Goal: Task Accomplishment & Management: Manage account settings

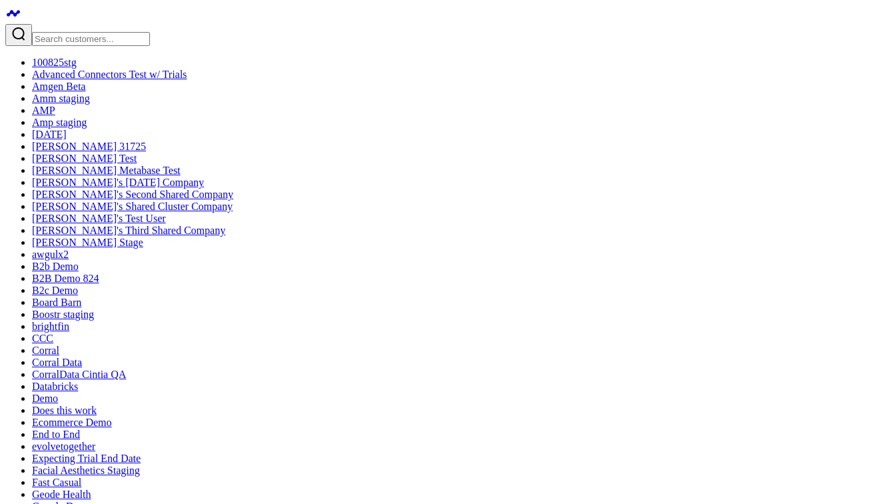
drag, startPoint x: 831, startPoint y: 239, endPoint x: 741, endPoint y: 235, distance: 90.1
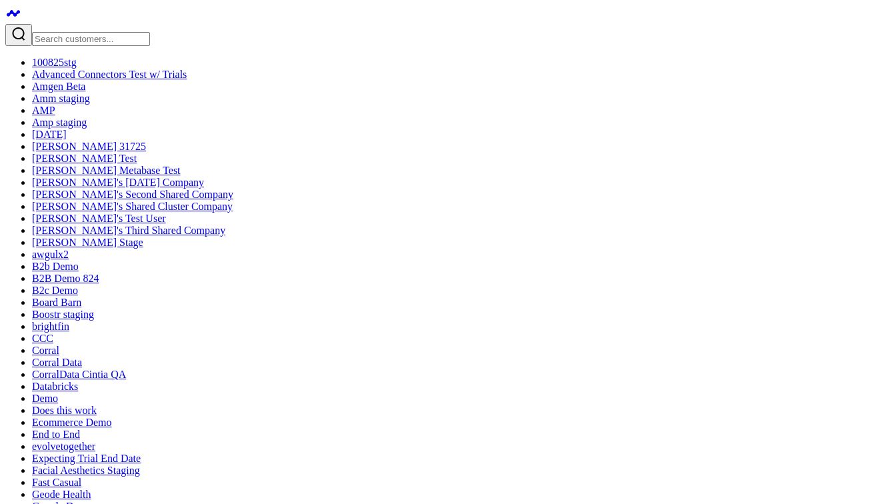
type input "C"
type input "conversion"
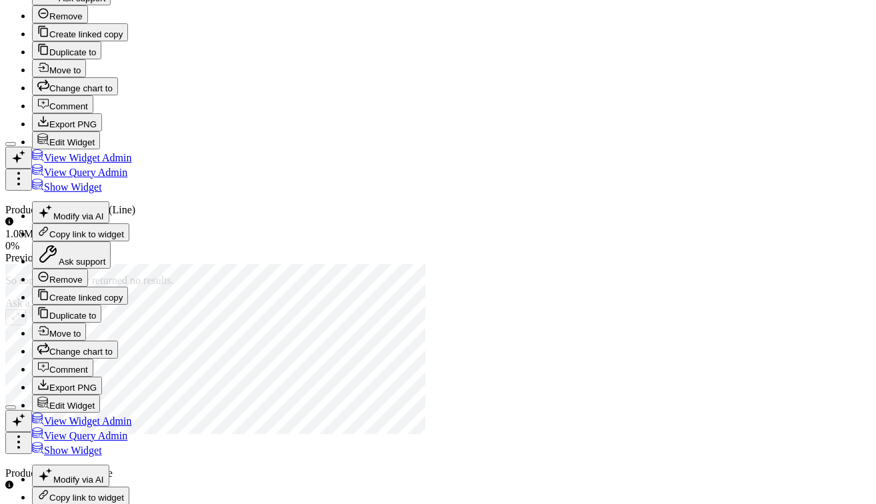
scroll to position [3126, 0]
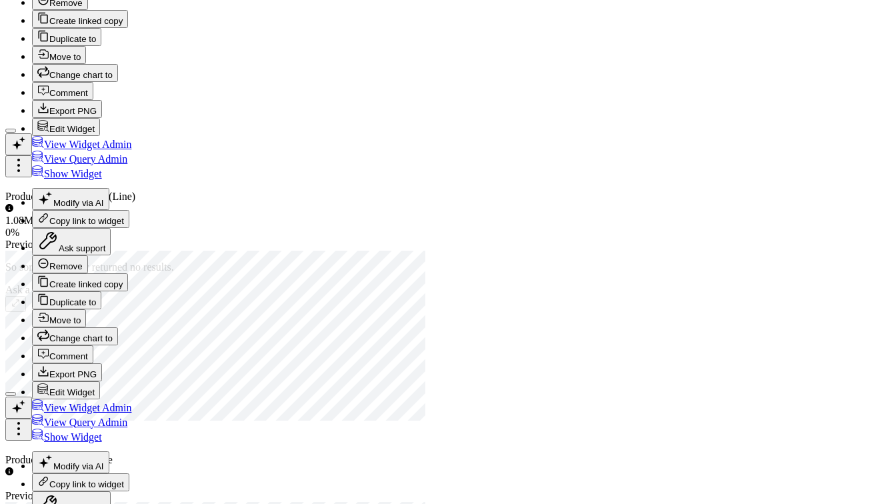
drag, startPoint x: 85, startPoint y: 409, endPoint x: 120, endPoint y: 227, distance: 185.9
drag, startPoint x: 117, startPoint y: 413, endPoint x: 107, endPoint y: 335, distance: 77.9
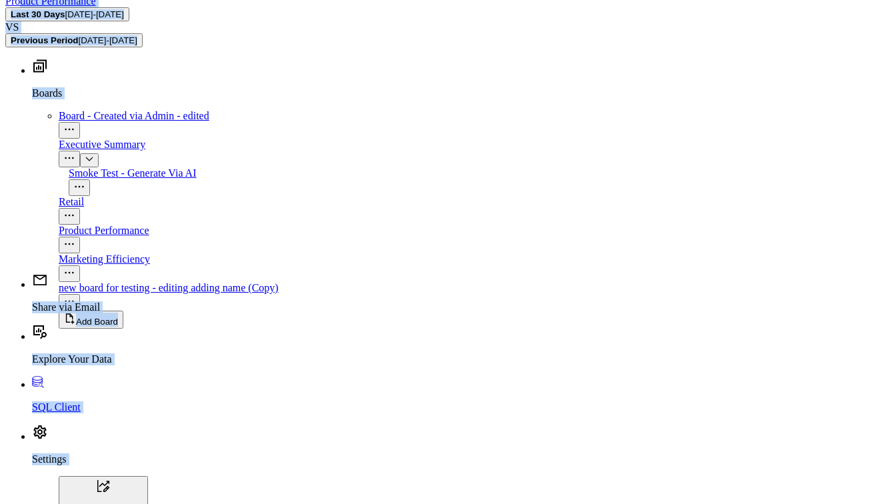
scroll to position [1768, 0]
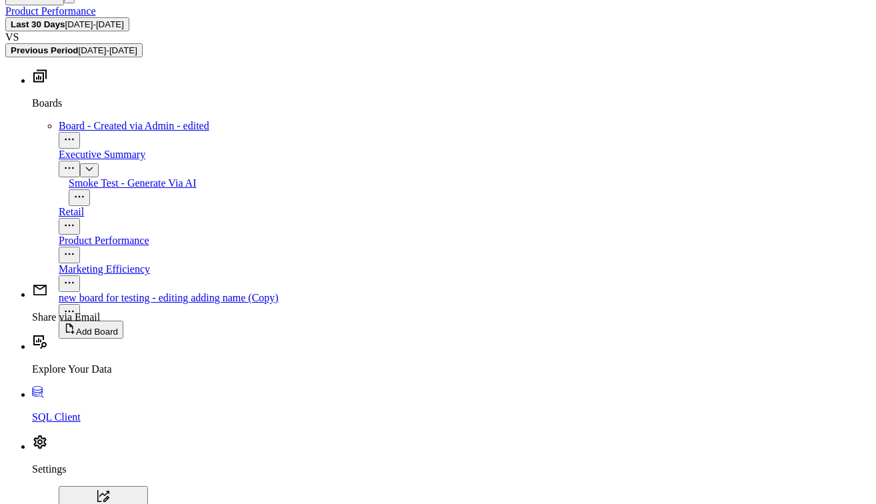
drag, startPoint x: 72, startPoint y: 413, endPoint x: 71, endPoint y: 176, distance: 237.3
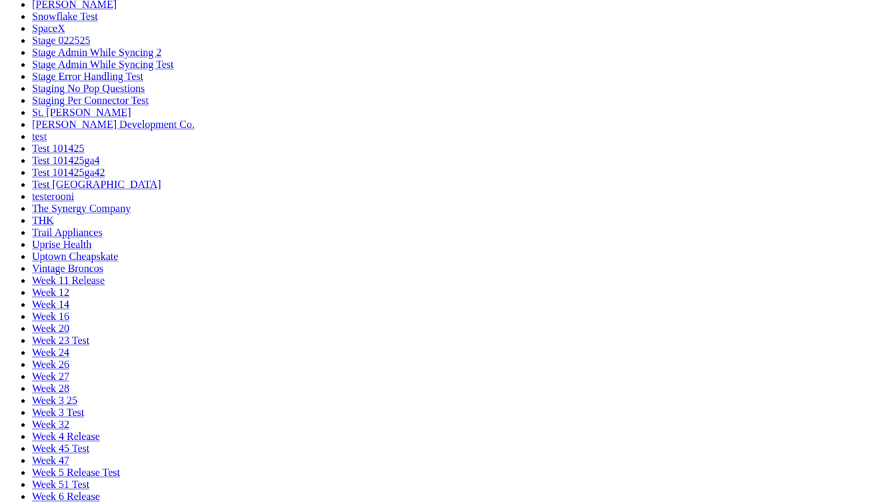
scroll to position [1043, 0]
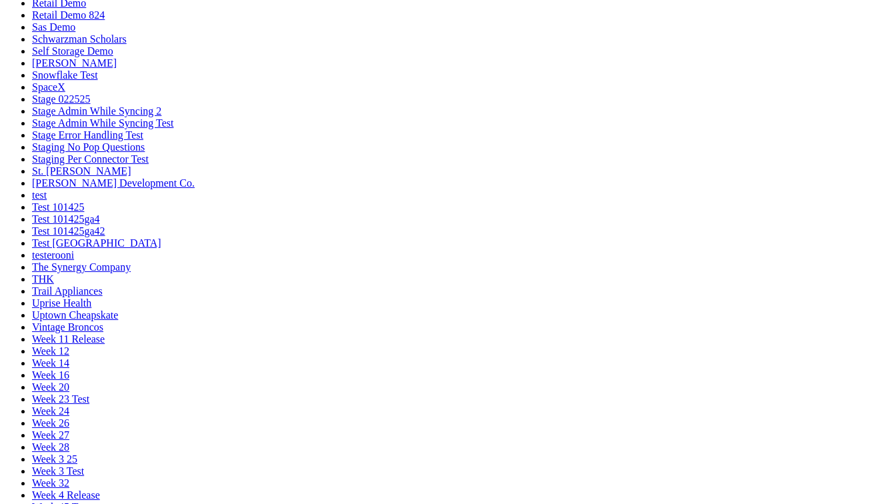
drag, startPoint x: 160, startPoint y: 193, endPoint x: 158, endPoint y: 375, distance: 182.7
drag, startPoint x: 189, startPoint y: 384, endPoint x: 191, endPoint y: 111, distance: 272.6
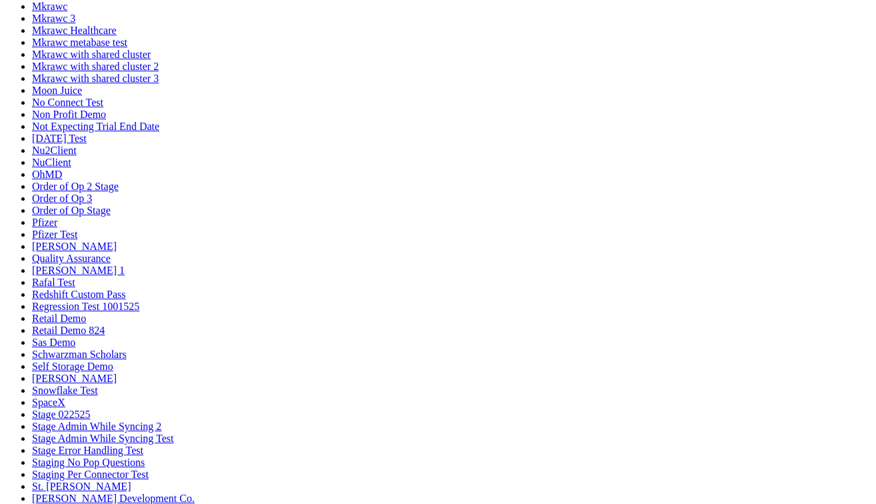
scroll to position [725, 0]
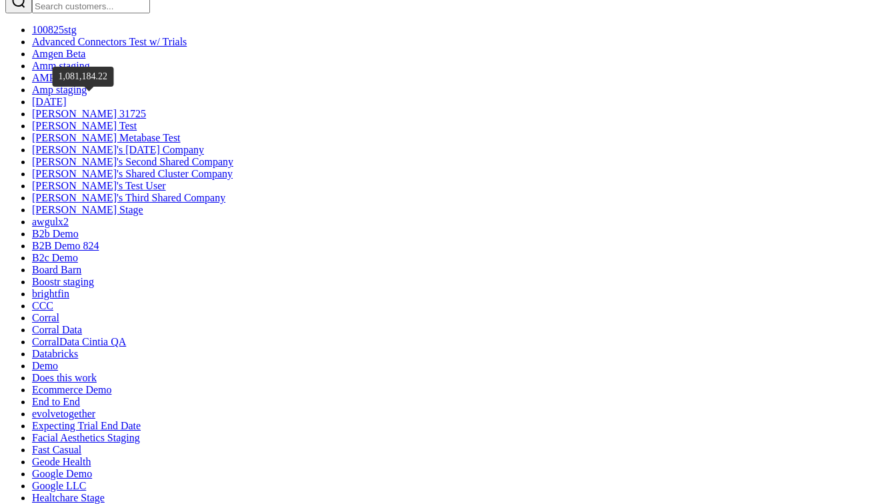
scroll to position [35, 0]
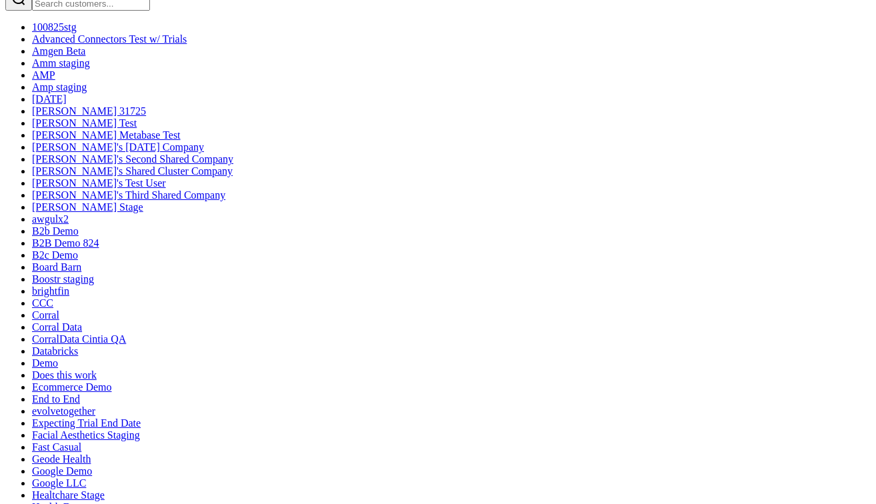
drag, startPoint x: 87, startPoint y: 439, endPoint x: 87, endPoint y: 310, distance: 129.3
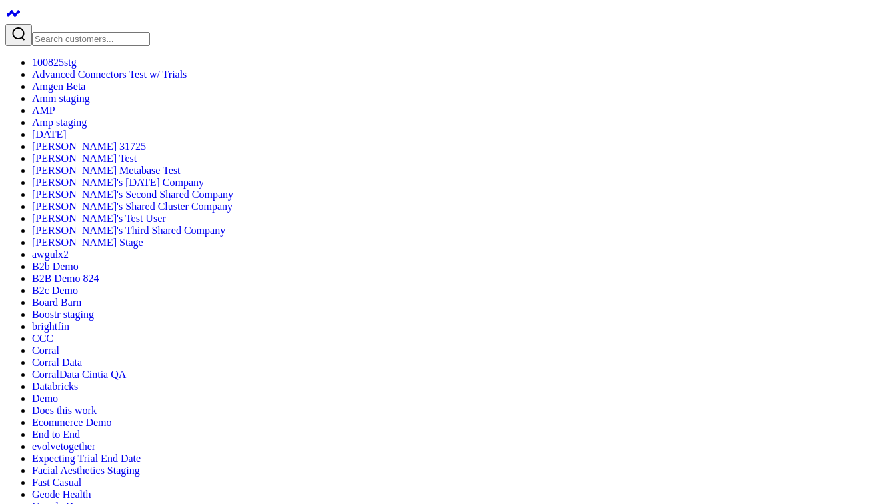
scroll to position [0, 0]
drag, startPoint x: 327, startPoint y: 127, endPoint x: 324, endPoint y: 49, distance: 77.4
drag, startPoint x: 403, startPoint y: 9, endPoint x: 579, endPoint y: 99, distance: 197.7
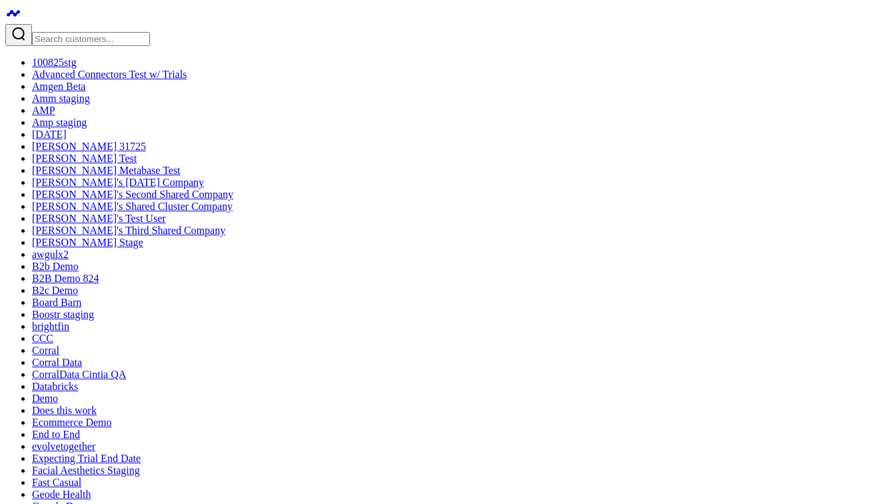
drag, startPoint x: 276, startPoint y: 161, endPoint x: 272, endPoint y: 145, distance: 16.5
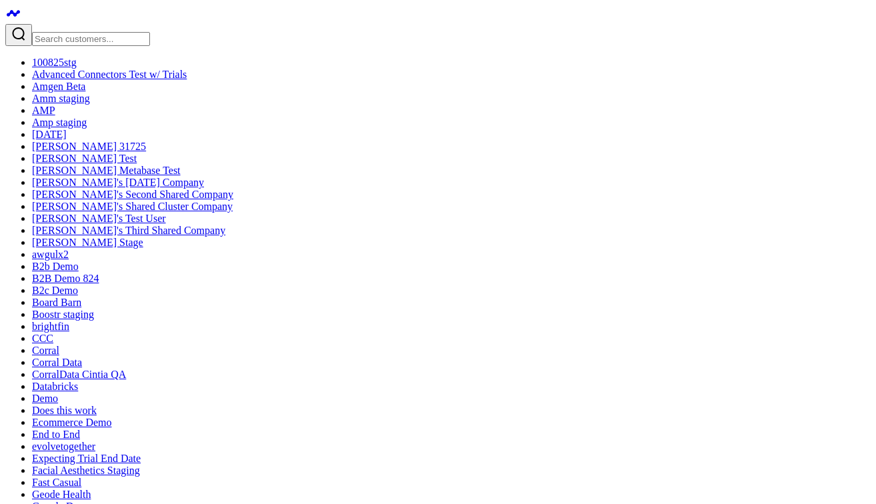
drag, startPoint x: 263, startPoint y: 161, endPoint x: 272, endPoint y: 75, distance: 85.8
drag, startPoint x: 264, startPoint y: 147, endPoint x: 259, endPoint y: 33, distance: 114.1
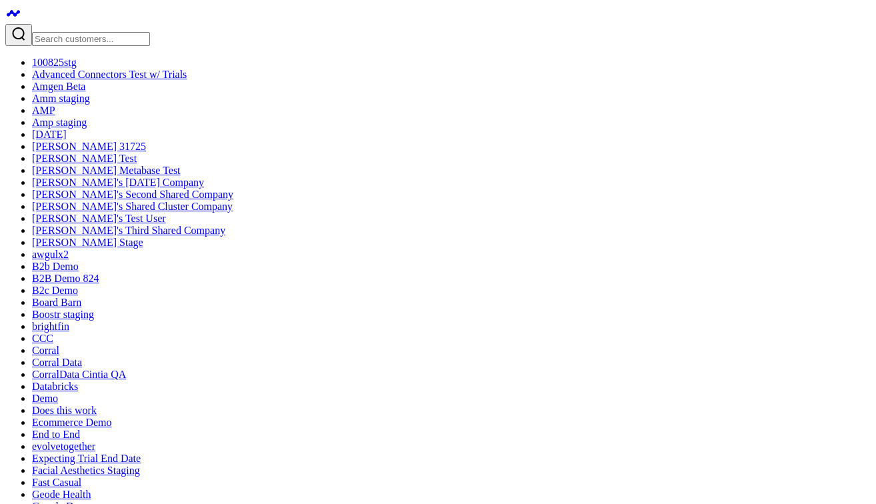
drag, startPoint x: 317, startPoint y: 159, endPoint x: 311, endPoint y: -21, distance: 180.1
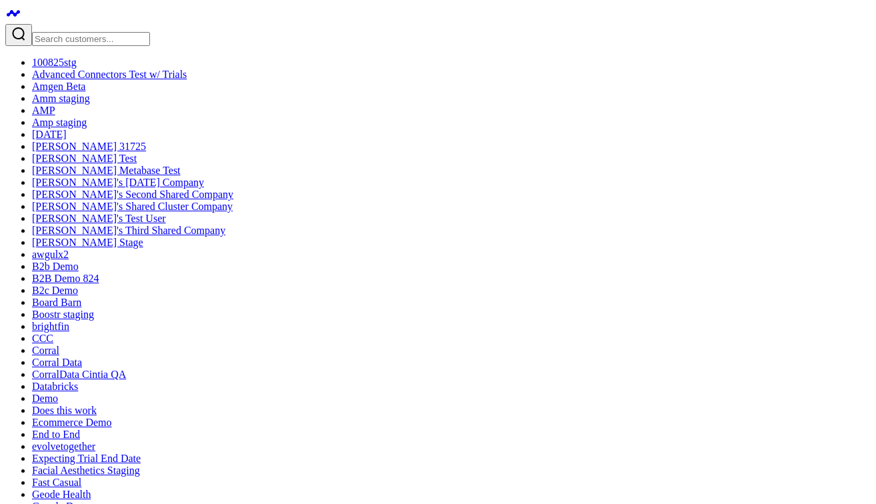
drag, startPoint x: 361, startPoint y: 137, endPoint x: 357, endPoint y: 99, distance: 38.2
drag, startPoint x: 350, startPoint y: 128, endPoint x: 350, endPoint y: 83, distance: 44.7
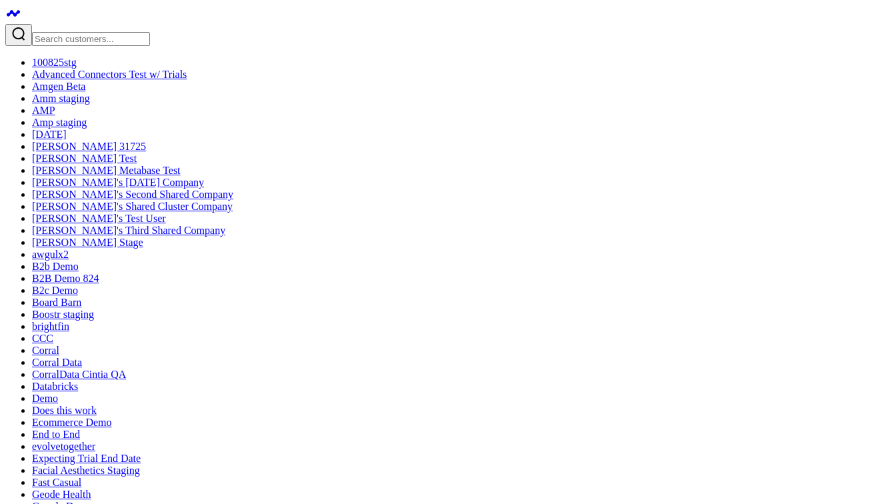
drag, startPoint x: 312, startPoint y: 149, endPoint x: 313, endPoint y: 37, distance: 112.7
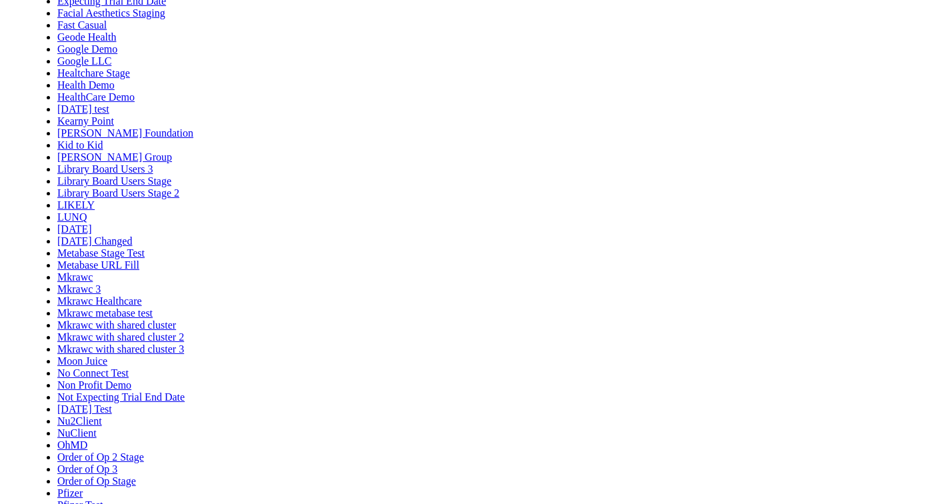
scroll to position [435, 0]
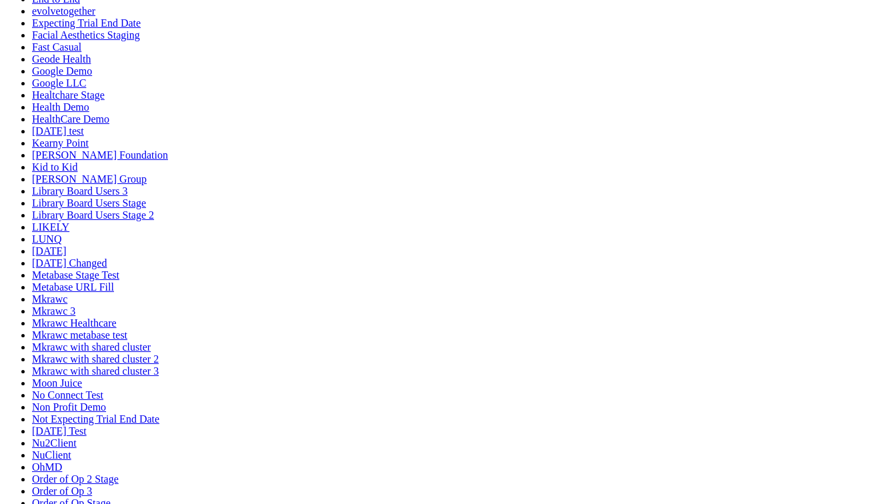
drag, startPoint x: 709, startPoint y: 198, endPoint x: 827, endPoint y: 200, distance: 118.0
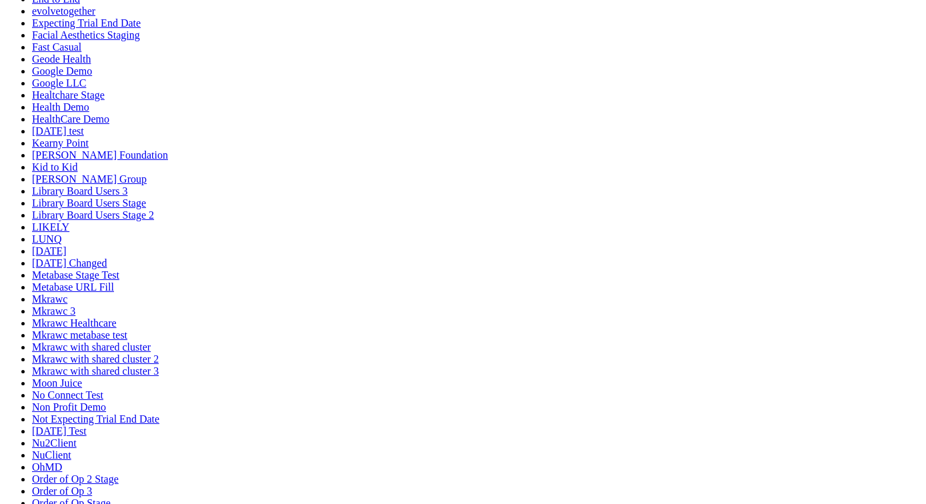
drag, startPoint x: 709, startPoint y: 199, endPoint x: 721, endPoint y: 236, distance: 38.8
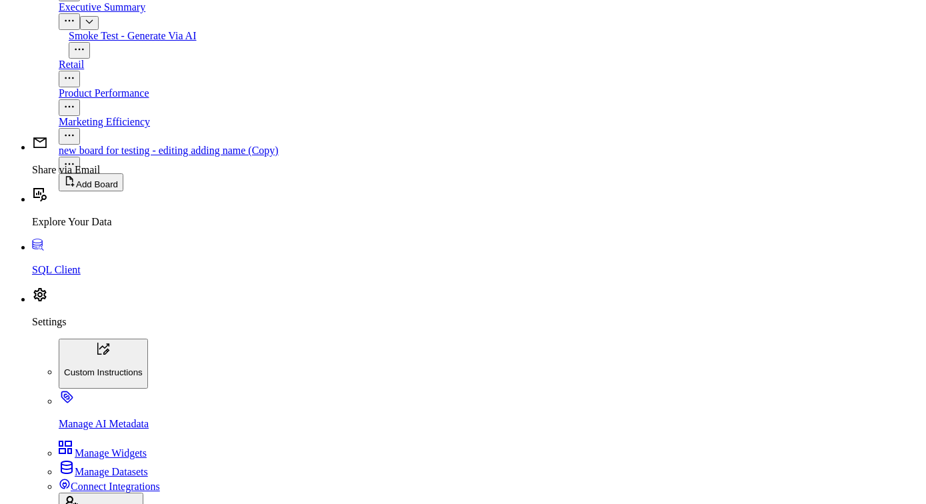
scroll to position [1946, 0]
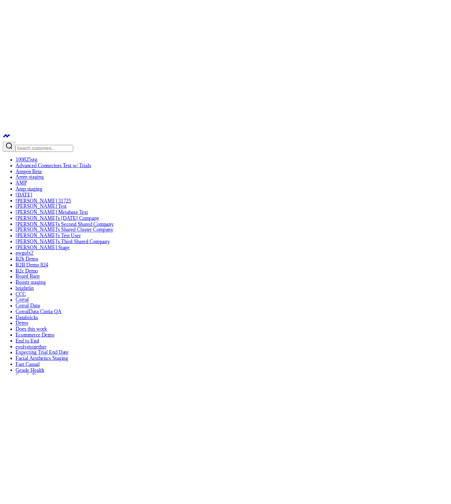
scroll to position [0, 0]
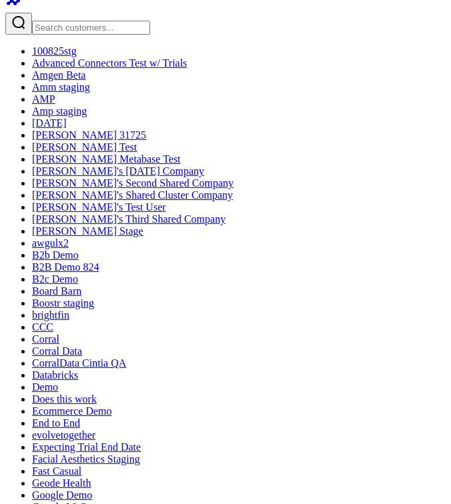
scroll to position [16, 0]
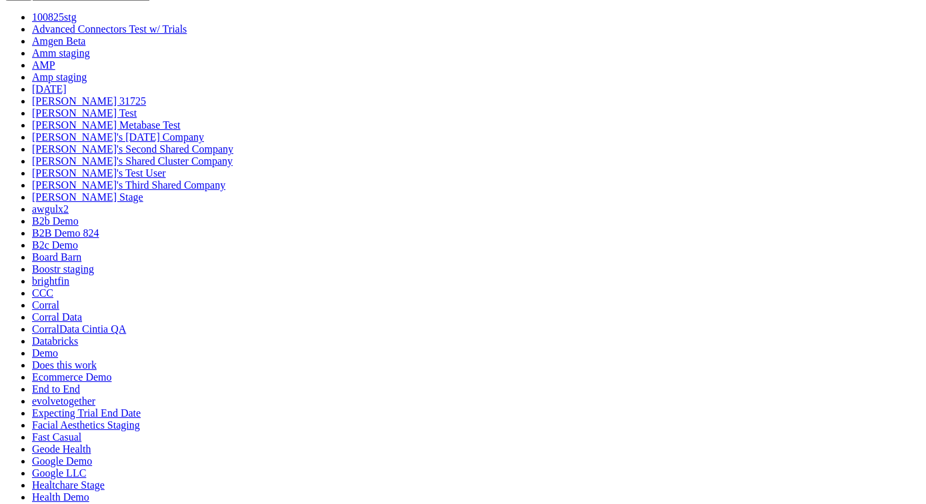
scroll to position [65, 0]
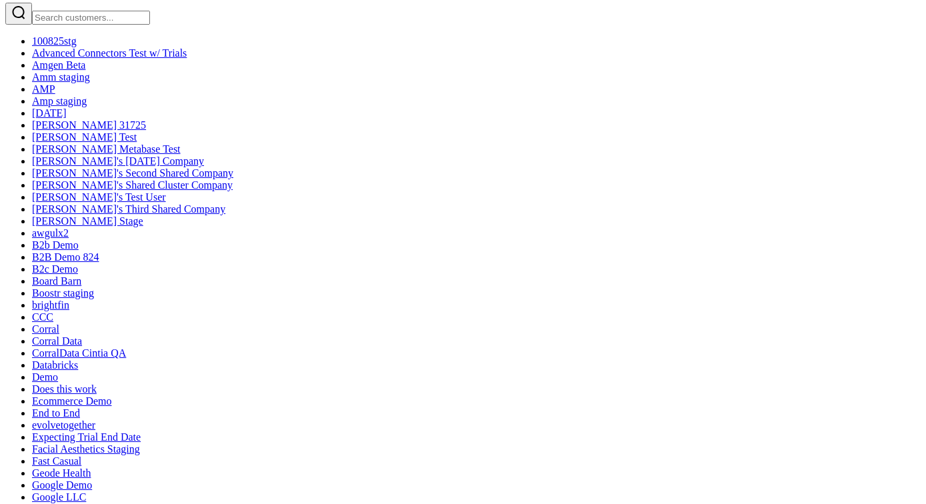
scroll to position [21, 0]
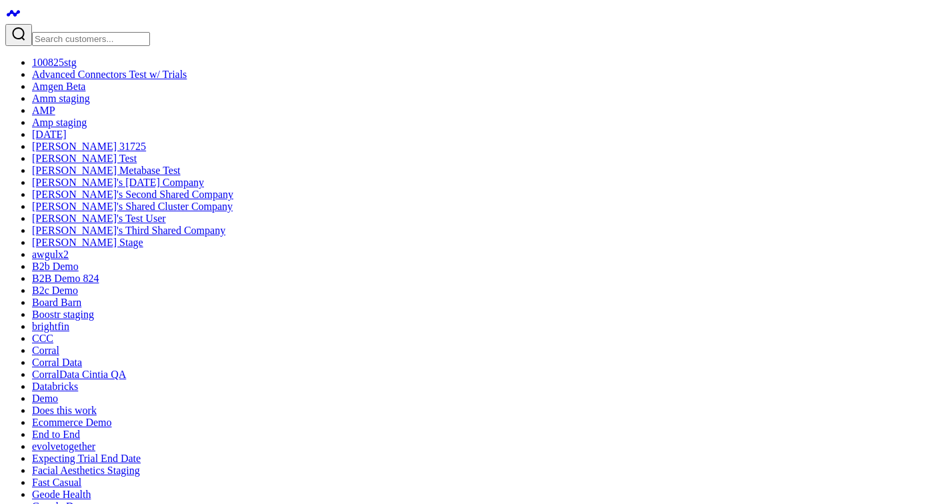
scroll to position [0, 0]
drag, startPoint x: 904, startPoint y: 390, endPoint x: 721, endPoint y: 351, distance: 187.5
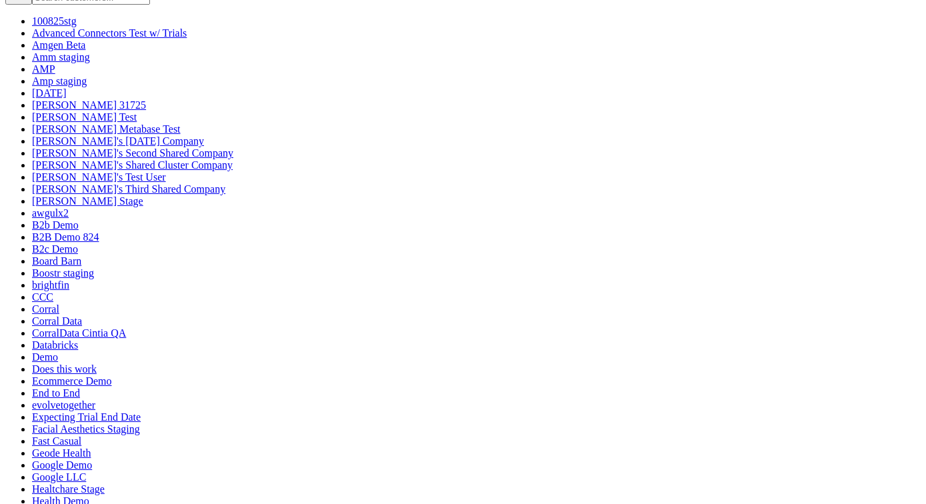
scroll to position [43, 0]
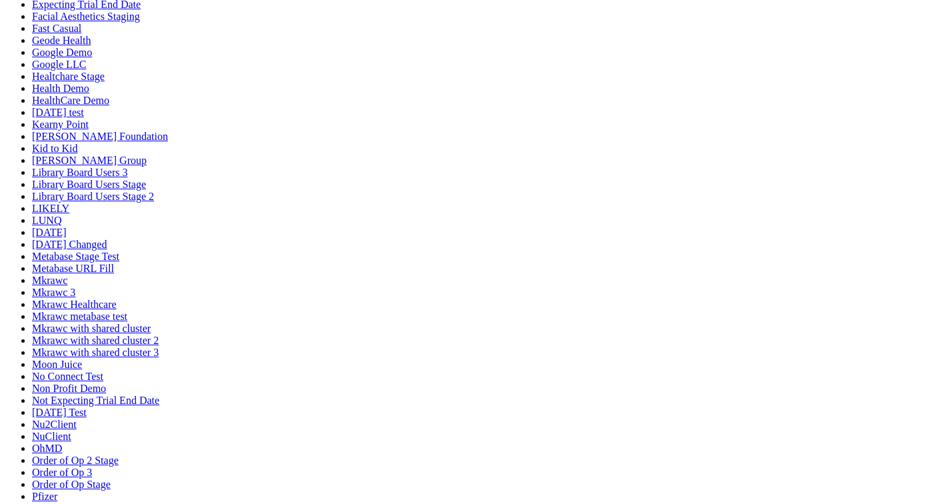
scroll to position [454, 0]
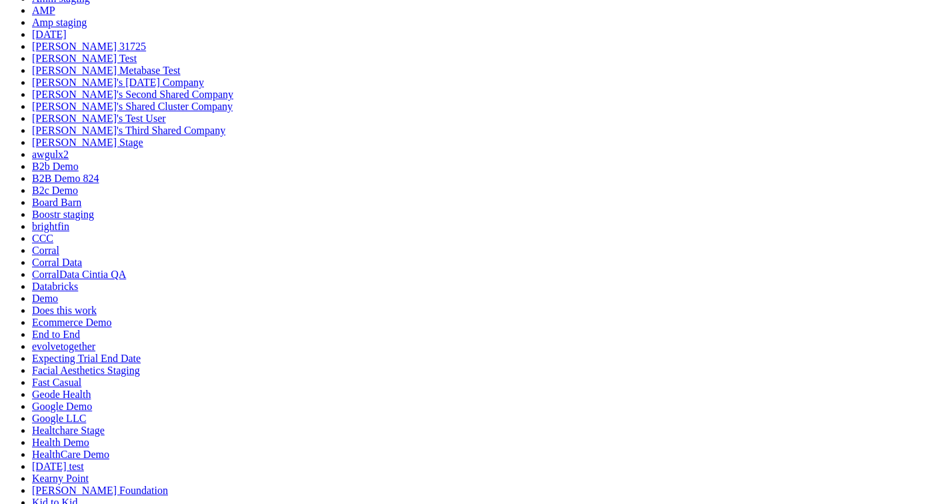
scroll to position [101, 0]
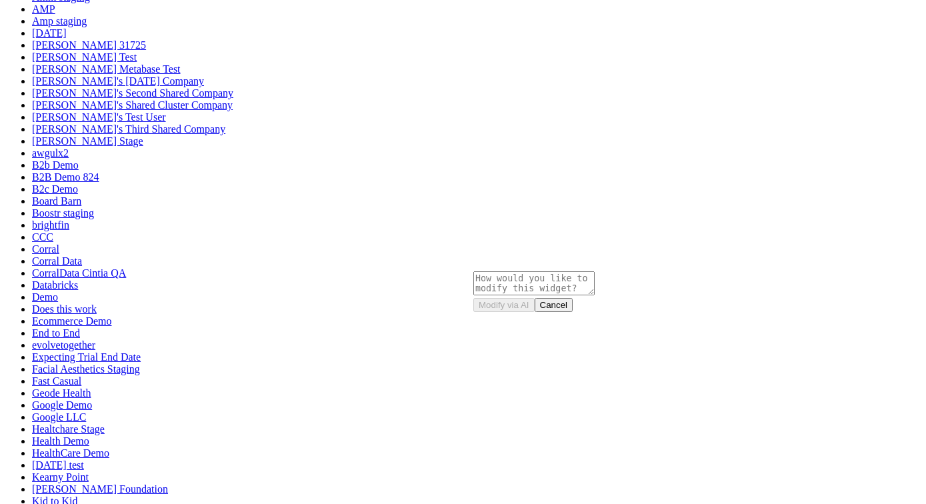
click at [568, 312] on button "Cancel" at bounding box center [554, 305] width 39 height 14
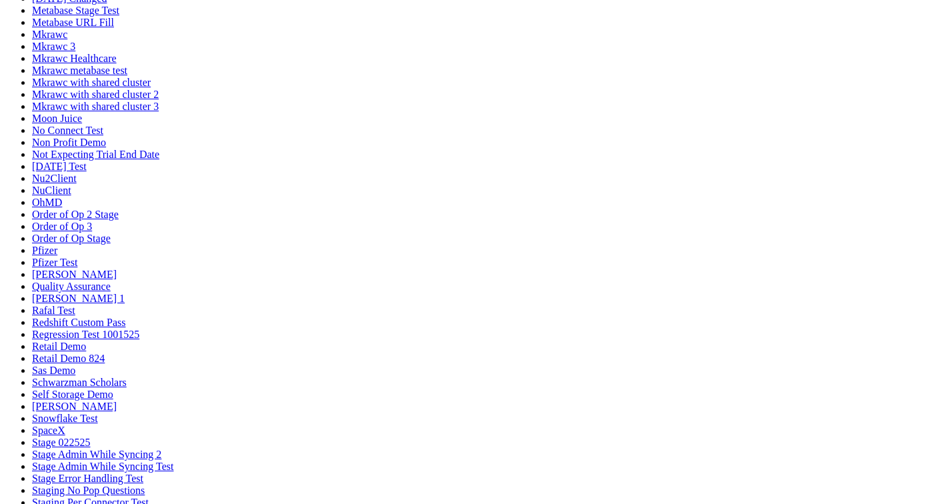
scroll to position [703, 0]
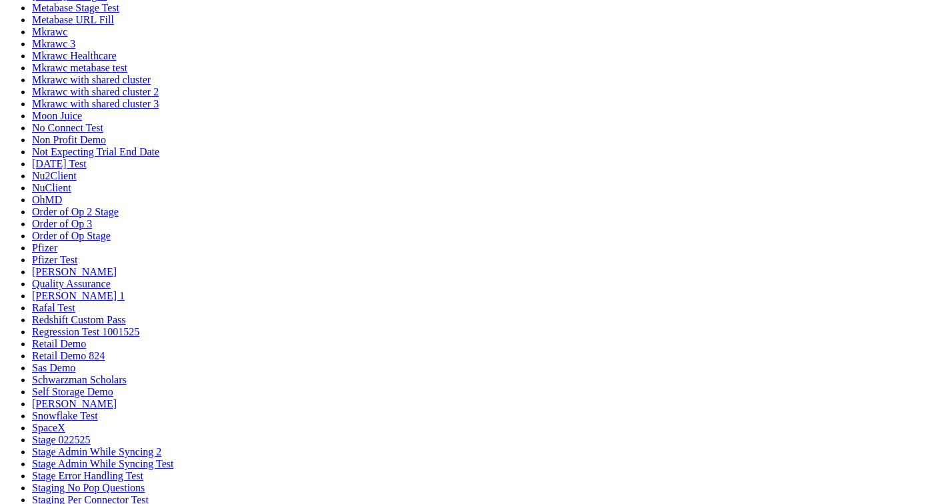
drag, startPoint x: 478, startPoint y: 426, endPoint x: 433, endPoint y: 405, distance: 49.2
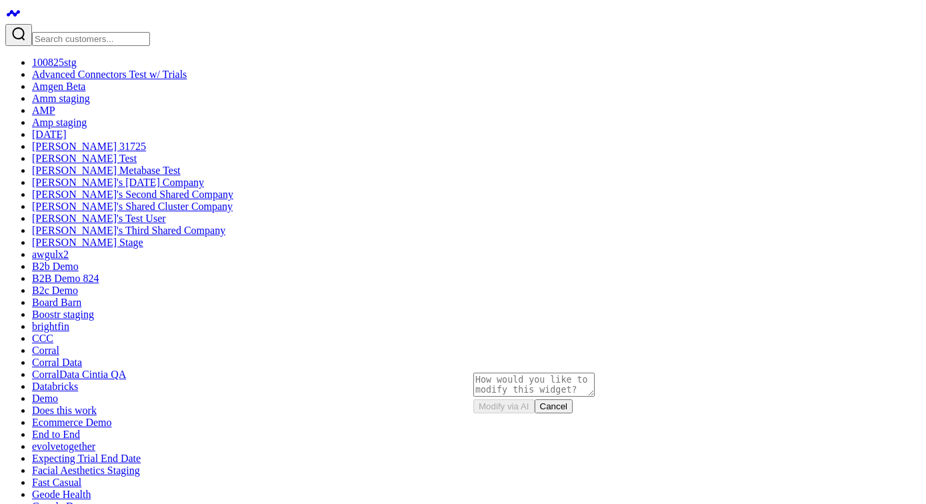
scroll to position [0, 0]
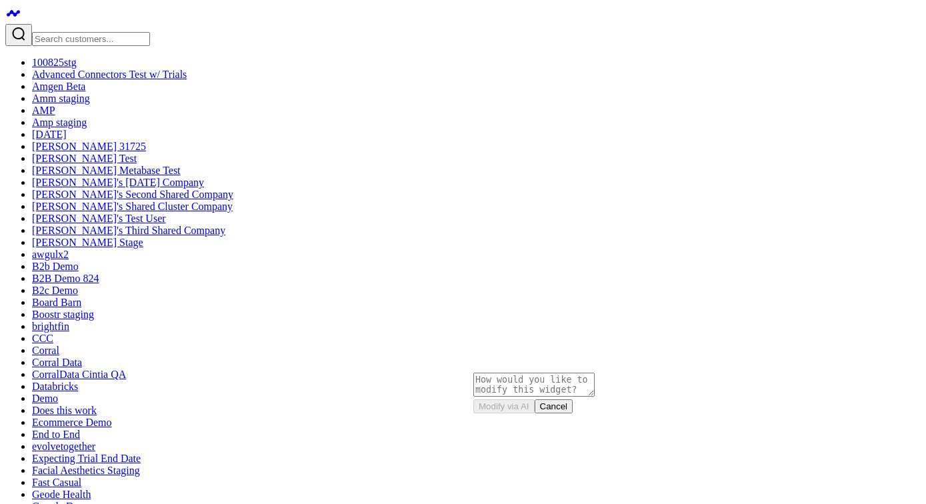
scroll to position [93, 0]
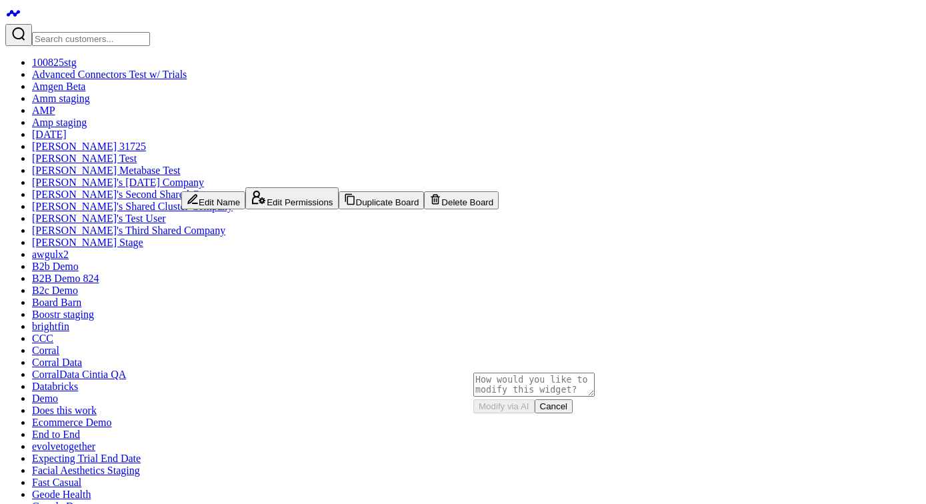
click at [339, 209] on button "Duplicate Board" at bounding box center [382, 200] width 86 height 18
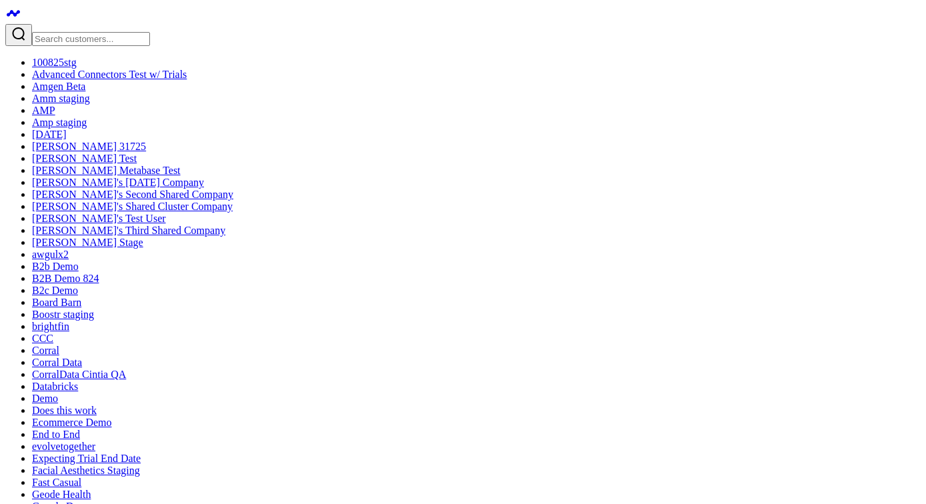
scroll to position [102, 0]
click at [425, 205] on button "Delete Board" at bounding box center [462, 196] width 75 height 18
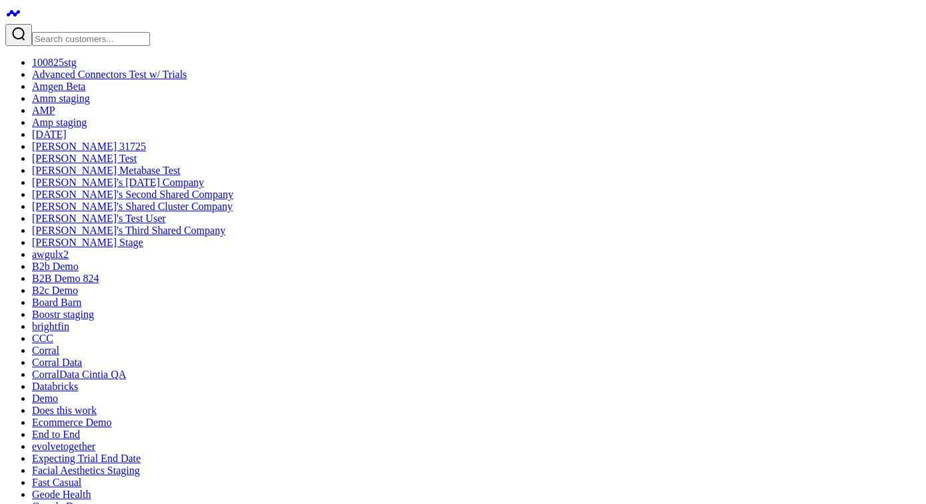
scroll to position [16, 0]
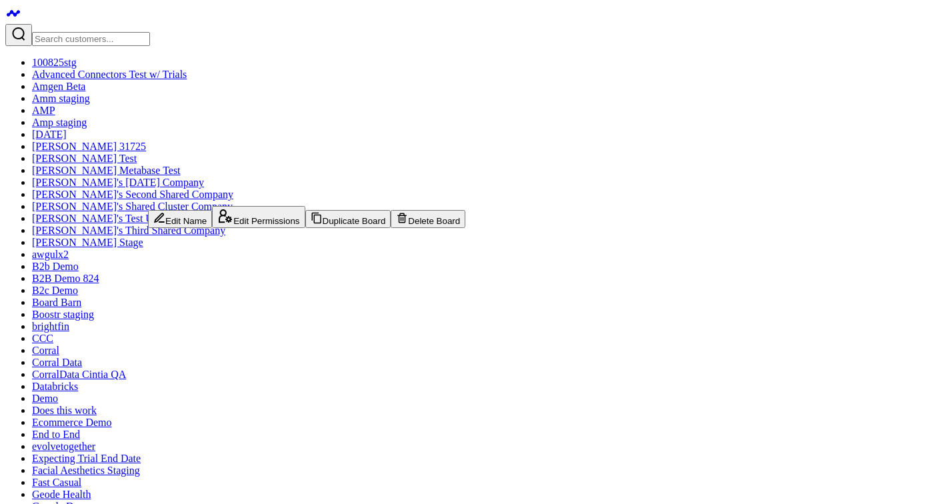
click at [311, 224] on icon at bounding box center [317, 218] width 12 height 12
